Goal: Task Accomplishment & Management: Manage account settings

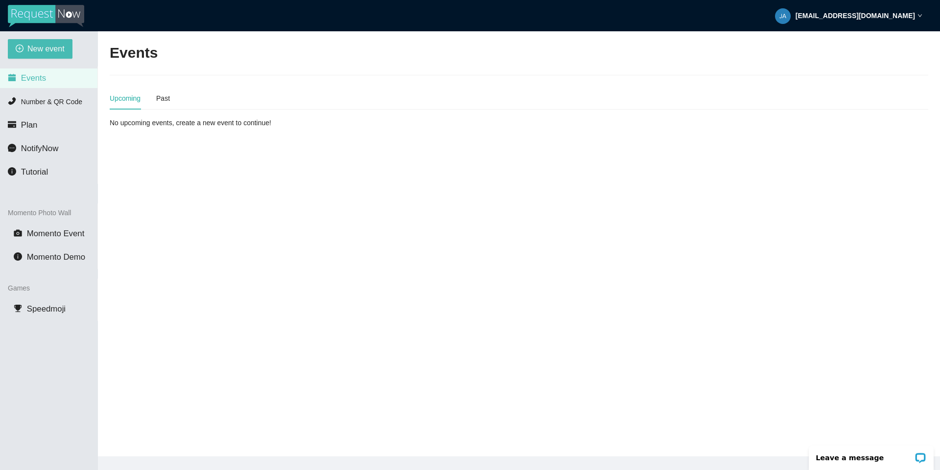
click at [840, 14] on strong "[EMAIL_ADDRESS][DOMAIN_NAME]" at bounding box center [854, 16] width 119 height 8
click at [828, 42] on span "Profile" at bounding box center [838, 42] width 23 height 9
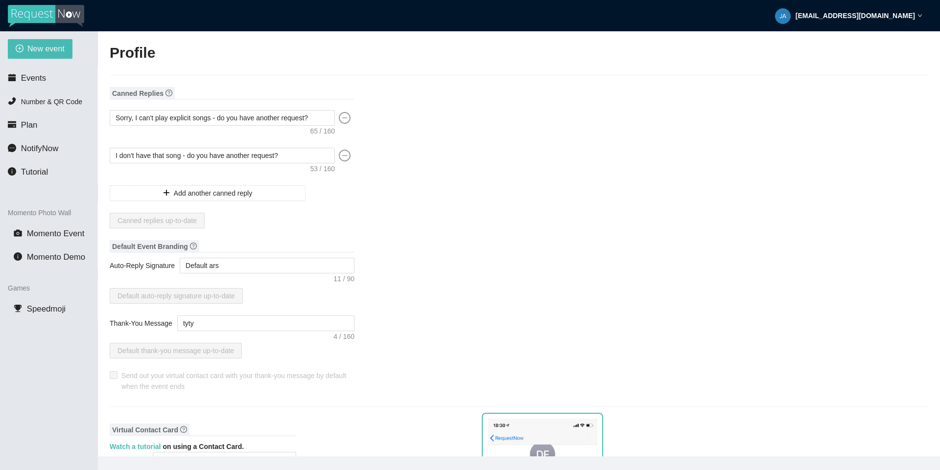
type input "Me"
type input "XoX Co"
type input "DJ"
type input "[PHONE_NUMBER]"
type input "[EMAIL_ADDRESS][DOMAIN_NAME]"
